Goal: Check status: Check status

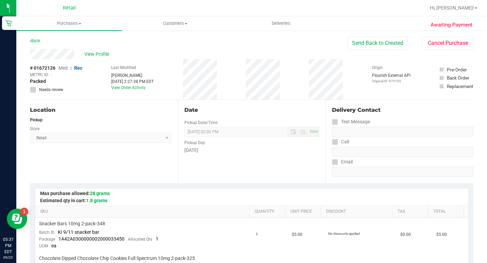
scroll to position [136, 0]
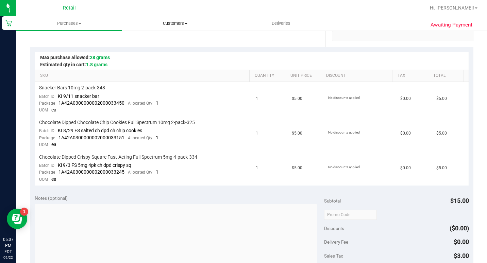
click at [170, 26] on span "Customers" at bounding box center [174, 23] width 105 height 6
click at [167, 40] on span "All customers" at bounding box center [146, 41] width 49 height 6
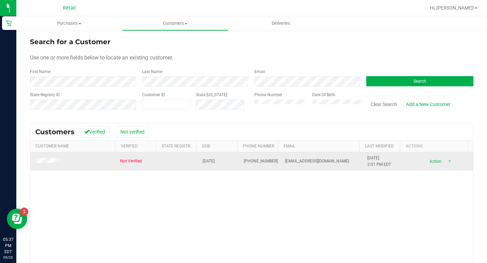
click at [53, 164] on span at bounding box center [48, 161] width 28 height 7
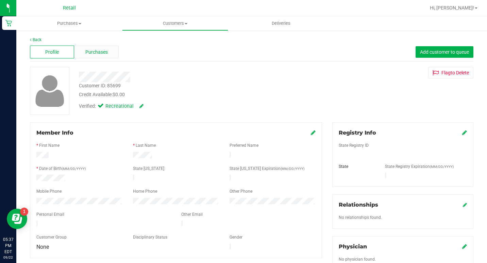
click at [92, 51] on span "Purchases" at bounding box center [96, 52] width 22 height 7
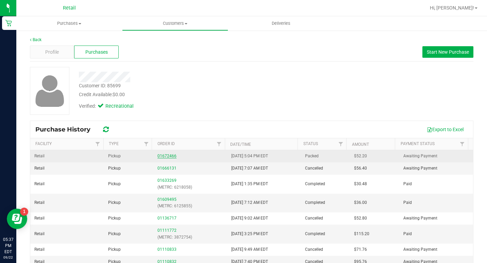
click at [168, 157] on link "01672466" at bounding box center [166, 156] width 19 height 5
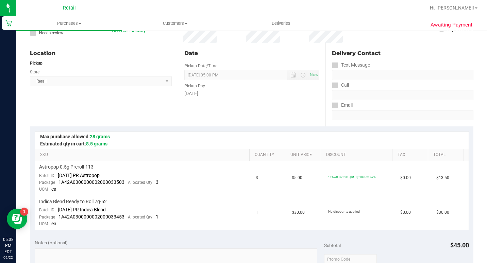
scroll to position [68, 0]
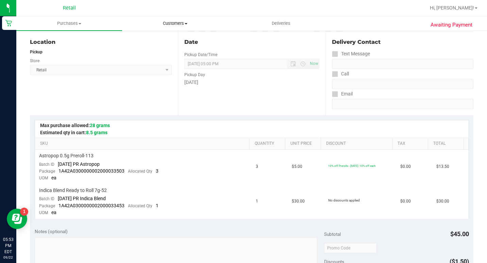
drag, startPoint x: 172, startPoint y: 19, endPoint x: 166, endPoint y: 33, distance: 15.4
click at [172, 19] on uib-tab-heading "Customers All customers Add a new customer All physicians" at bounding box center [174, 24] width 105 height 14
click at [157, 43] on span "All customers" at bounding box center [146, 41] width 49 height 6
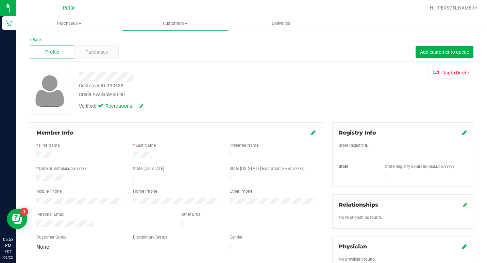
click at [84, 44] on div "Profile Purchases Add customer to queue" at bounding box center [251, 52] width 443 height 19
click at [85, 55] on span "Purchases" at bounding box center [96, 52] width 22 height 7
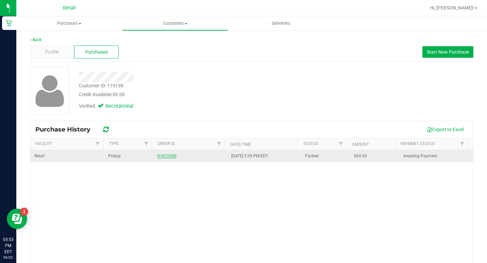
click at [159, 155] on link "01672500" at bounding box center [166, 156] width 19 height 5
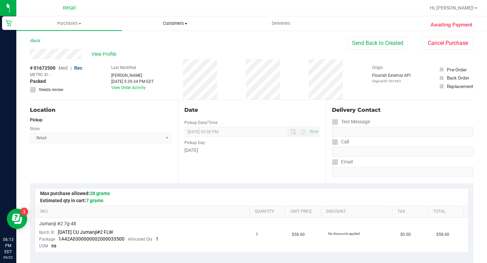
drag, startPoint x: 157, startPoint y: 23, endPoint x: 162, endPoint y: 33, distance: 11.1
click at [157, 23] on span "Customers" at bounding box center [174, 23] width 105 height 6
click at [161, 43] on span "All customers" at bounding box center [146, 41] width 49 height 6
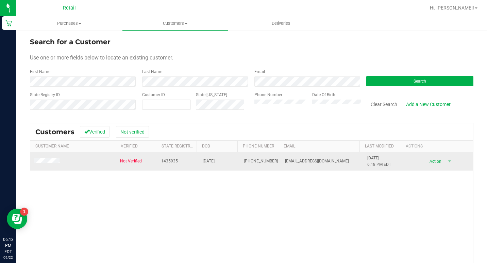
click at [47, 158] on span at bounding box center [47, 161] width 27 height 7
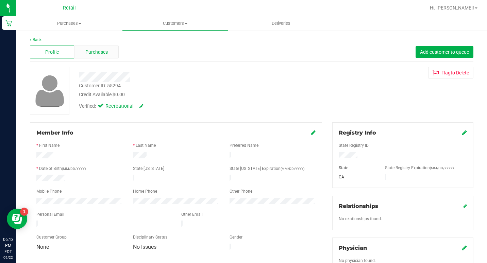
click at [90, 56] on div "Purchases" at bounding box center [96, 52] width 44 height 13
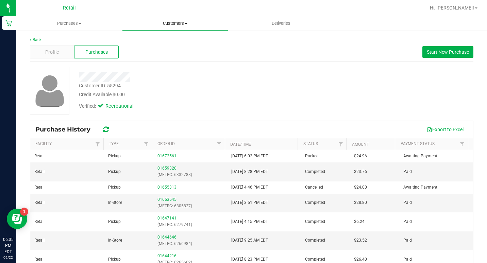
click at [173, 24] on span "Customers" at bounding box center [174, 23] width 105 height 6
click at [167, 40] on span "All customers" at bounding box center [146, 41] width 49 height 6
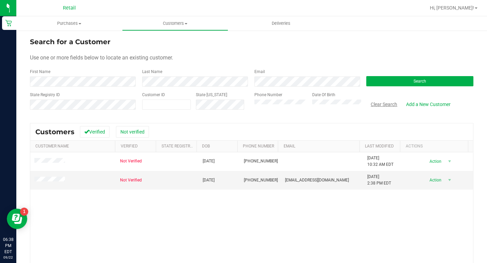
drag, startPoint x: 385, startPoint y: 105, endPoint x: 370, endPoint y: 105, distance: 15.0
click at [385, 105] on button "Clear Search" at bounding box center [383, 105] width 35 height 12
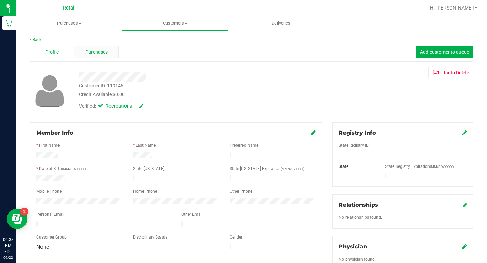
click at [108, 47] on div "Purchases" at bounding box center [96, 52] width 44 height 13
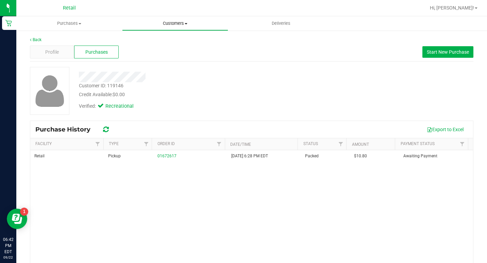
click at [172, 23] on span "Customers" at bounding box center [174, 23] width 105 height 6
click at [160, 41] on span "All customers" at bounding box center [146, 41] width 49 height 6
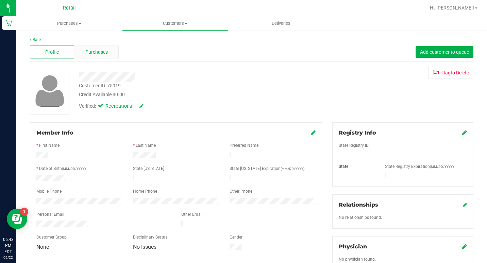
click at [88, 47] on div "Purchases" at bounding box center [96, 52] width 44 height 13
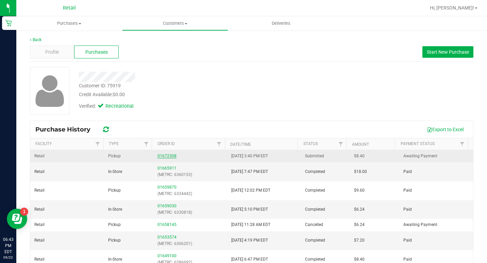
click at [163, 155] on link "01672308" at bounding box center [166, 156] width 19 height 5
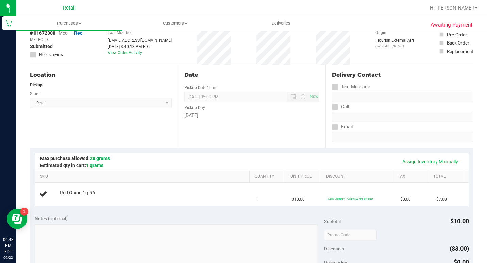
scroll to position [68, 0]
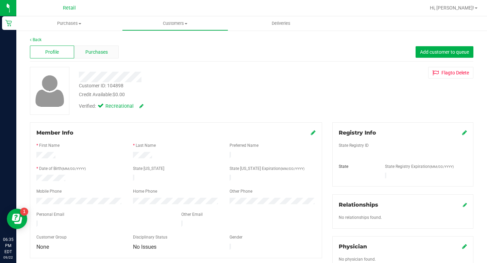
click at [87, 52] on span "Purchases" at bounding box center [96, 52] width 22 height 7
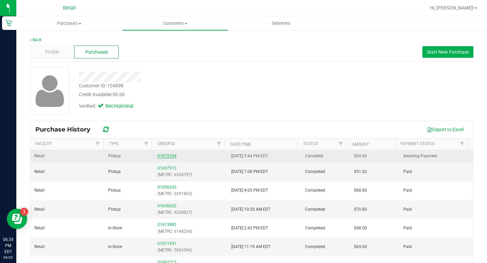
click at [166, 160] on td "01672554" at bounding box center [190, 156] width 74 height 12
click at [167, 157] on link "01672554" at bounding box center [166, 156] width 19 height 5
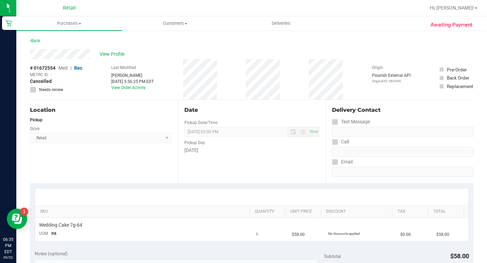
scroll to position [34, 0]
